Goal: Contribute content

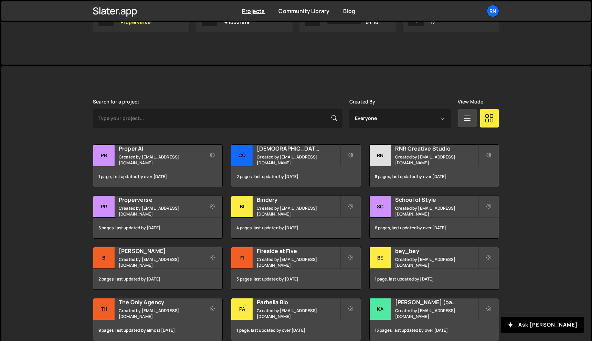
scroll to position [187, 0]
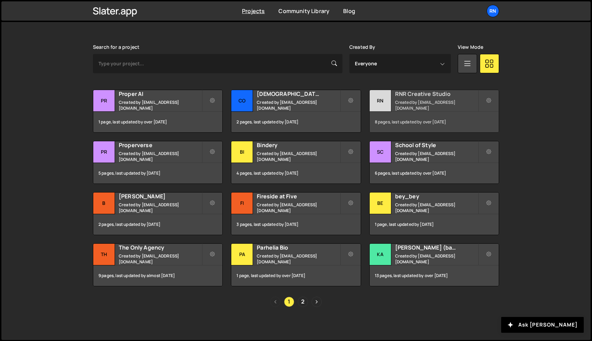
click at [422, 101] on div "RNR Creative Studio Created by hello@rnr.cool" at bounding box center [433, 100] width 129 height 21
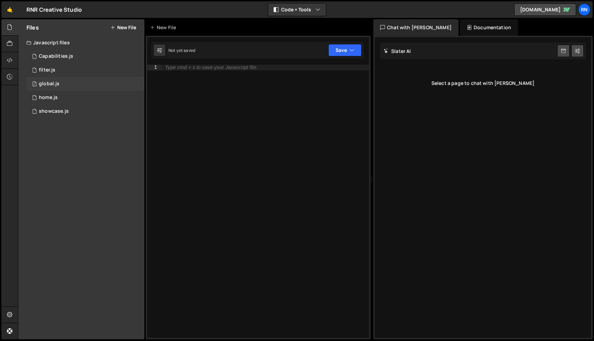
click at [48, 89] on div "1 global.js 0" at bounding box center [85, 84] width 118 height 14
click at [50, 85] on div "global.js" at bounding box center [49, 84] width 21 height 6
click at [53, 82] on div "global.js" at bounding box center [49, 84] width 21 height 6
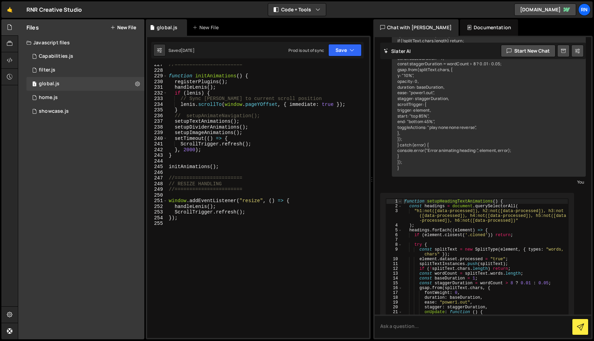
scroll to position [1364, 0]
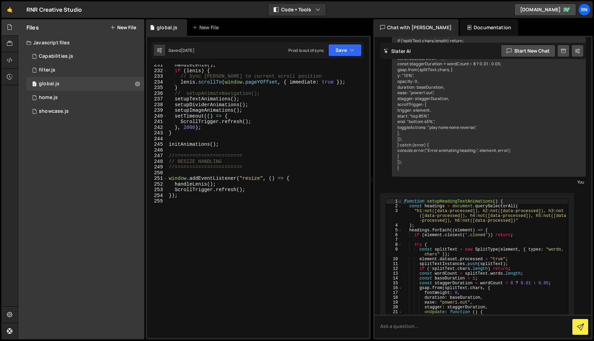
click at [197, 270] on div "handleLenis ( ) ; if ( [PERSON_NAME] ) { // Sync [PERSON_NAME] to current scrol…" at bounding box center [266, 204] width 199 height 285
paste textarea "*/"
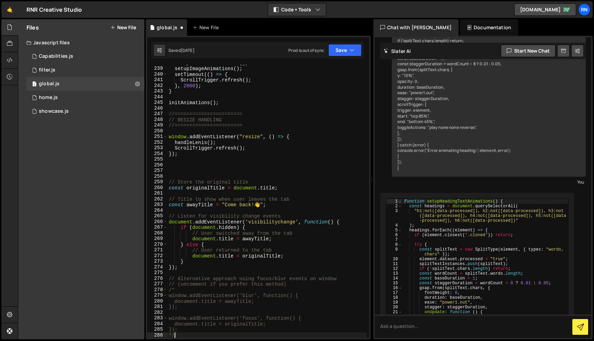
scroll to position [1406, 0]
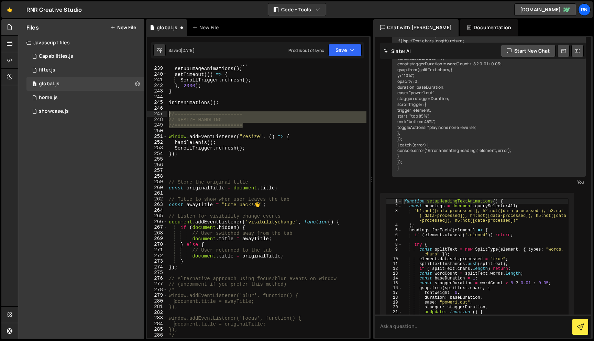
drag, startPoint x: 247, startPoint y: 126, endPoint x: 161, endPoint y: 112, distance: 86.3
click at [161, 112] on div "*/ 238 239 240 241 242 243 244 245 246 247 248 249 250 251 252 253 254 255 256 …" at bounding box center [258, 201] width 222 height 273
type textarea "//======================= // RESIZE HANDLING"
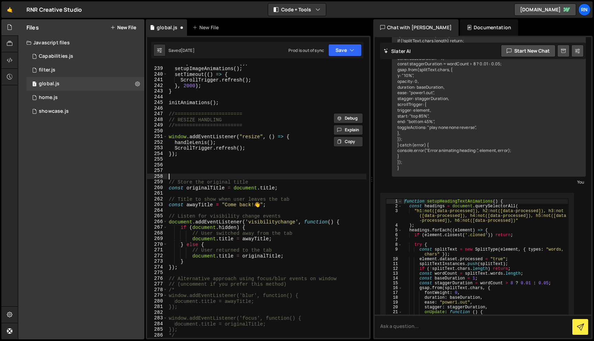
click at [175, 174] on div "setupDividerAnimations ( ) ; setupImageAnimations ( ) ; setTimeout (( ) => { Sc…" at bounding box center [266, 202] width 199 height 285
paste textarea "//======================="
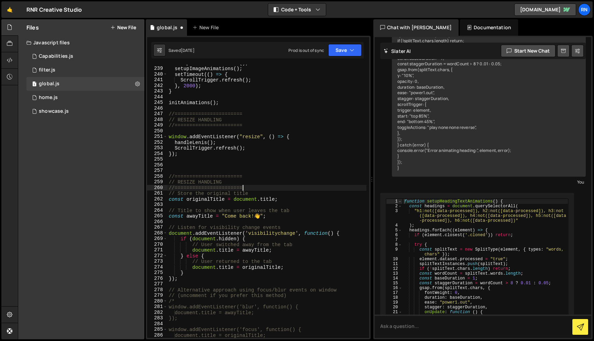
click at [210, 183] on div "setupDividerAnimations ( ) ; setupImageAnimations ( ) ; setTimeout (( ) => { Sc…" at bounding box center [266, 202] width 199 height 285
click at [170, 213] on div "setupDividerAnimations ( ) ; setupImageAnimations ( ) ; setTimeout (( ) => { Sc…" at bounding box center [266, 202] width 199 height 285
click at [188, 197] on div "setupDividerAnimations ( ) ; setupImageAnimations ( ) ; setTimeout (( ) => { Sc…" at bounding box center [266, 202] width 199 height 285
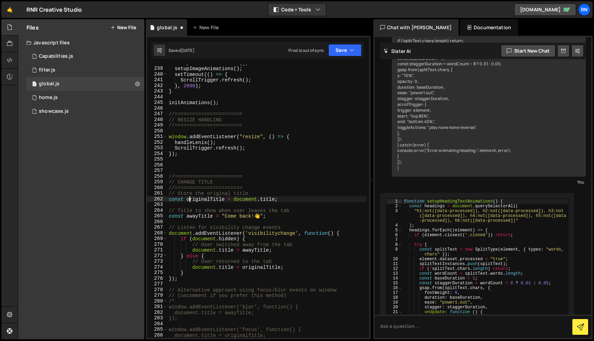
click at [188, 197] on div "setupDividerAnimations ( ) ; setupImageAnimations ( ) ; setTimeout (( ) => { Sc…" at bounding box center [266, 202] width 199 height 285
click at [190, 194] on div "setupDividerAnimations ( ) ; setupImageAnimations ( ) ; setTimeout (( ) => { Sc…" at bounding box center [266, 202] width 199 height 285
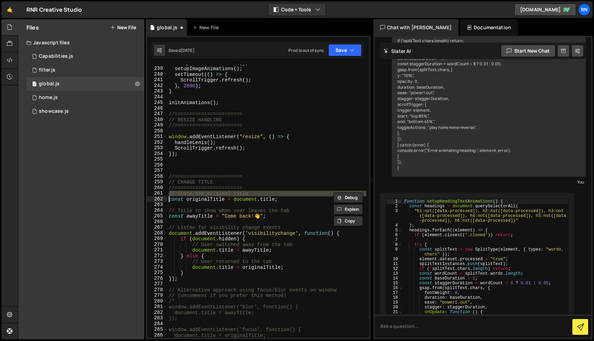
click at [190, 194] on div "setupDividerAnimations ( ) ; setupImageAnimations ( ) ; setTimeout (( ) => { Sc…" at bounding box center [266, 202] width 199 height 285
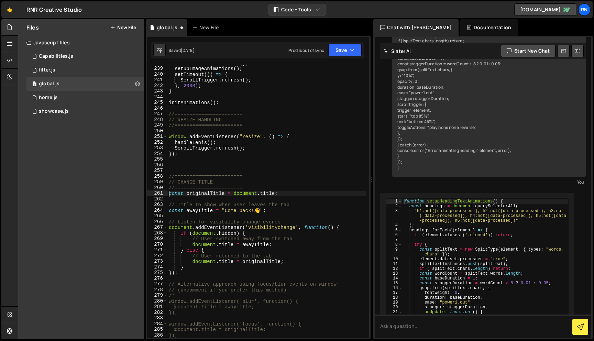
click at [178, 204] on div "setupDividerAnimations ( ) ; setupImageAnimations ( ) ; setTimeout (( ) => { Sc…" at bounding box center [266, 202] width 199 height 285
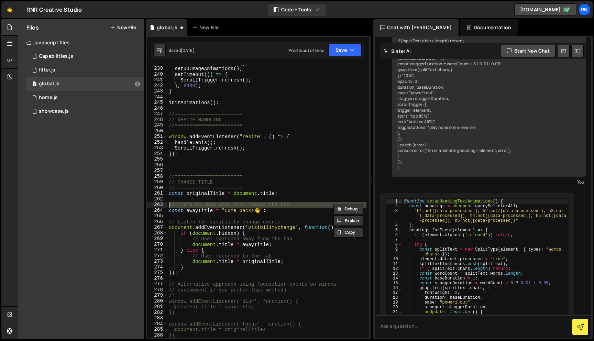
click at [178, 204] on div "setupDividerAnimations ( ) ; setupImageAnimations ( ) ; setTimeout (( ) => { Sc…" at bounding box center [266, 202] width 199 height 285
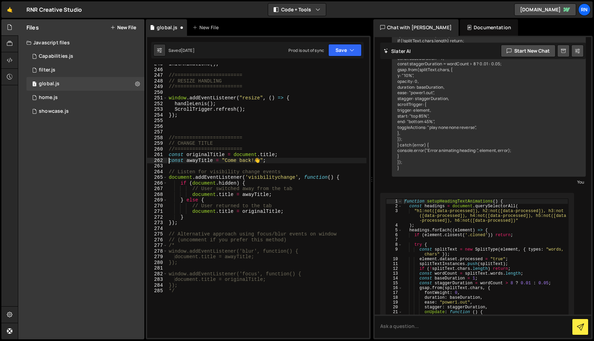
scroll to position [1453, 0]
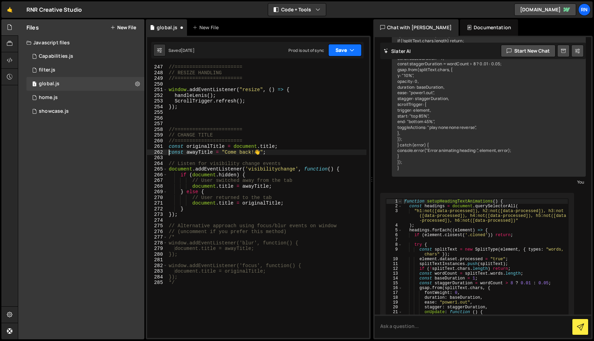
type textarea "const awayTitle = "Come back! 👋";"
click at [350, 50] on icon "button" at bounding box center [352, 50] width 5 height 7
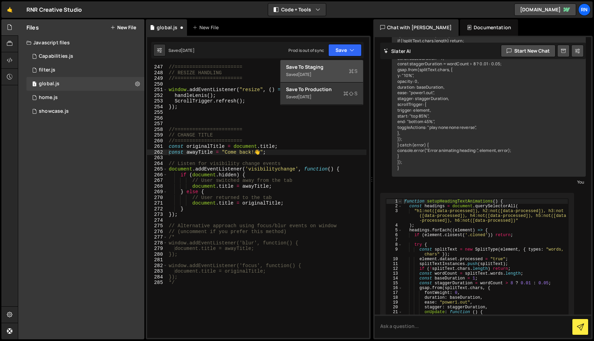
click at [324, 78] on div "Saved [DATE]" at bounding box center [322, 75] width 72 height 8
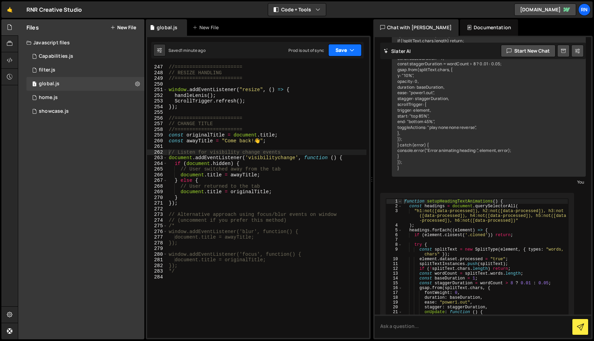
click at [343, 46] on button "Save" at bounding box center [344, 50] width 33 height 12
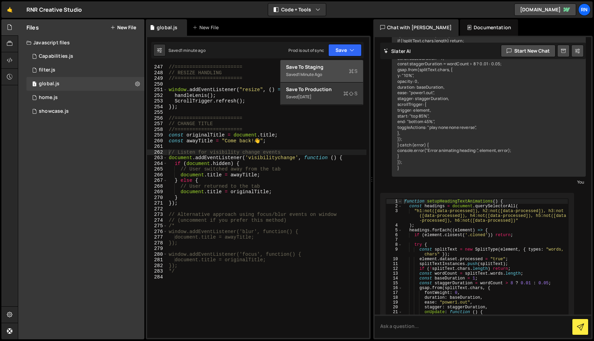
click at [325, 66] on div "Save to Staging S" at bounding box center [322, 67] width 72 height 7
